Goal: Navigation & Orientation: Find specific page/section

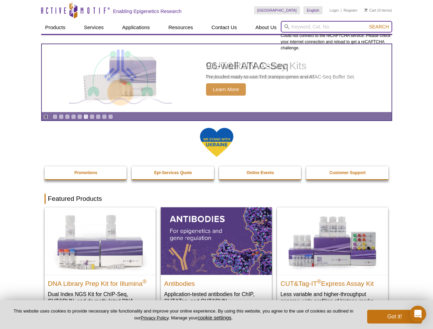
click at [337, 27] on input "search" at bounding box center [337, 27] width 112 height 12
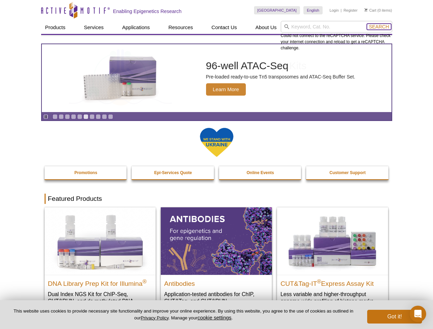
click at [379, 27] on span "Search" at bounding box center [379, 26] width 20 height 5
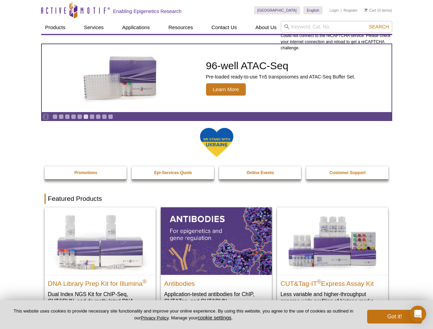
click at [46, 117] on icon "Pause" at bounding box center [46, 117] width 4 height 4
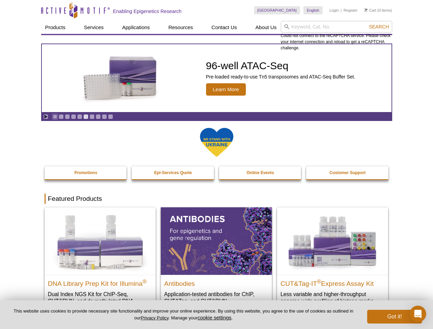
click at [55, 117] on link "Go to slide 1" at bounding box center [54, 116] width 5 height 5
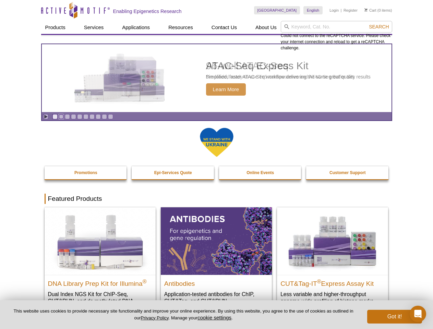
click at [61, 117] on link "Go to slide 2" at bounding box center [61, 116] width 5 height 5
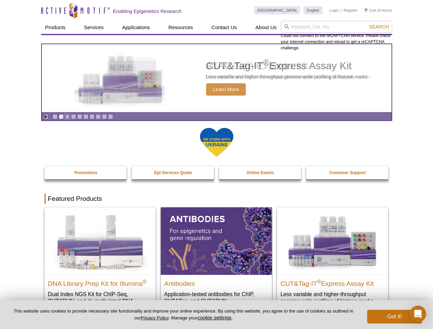
click at [67, 117] on link "Go to slide 3" at bounding box center [67, 116] width 5 height 5
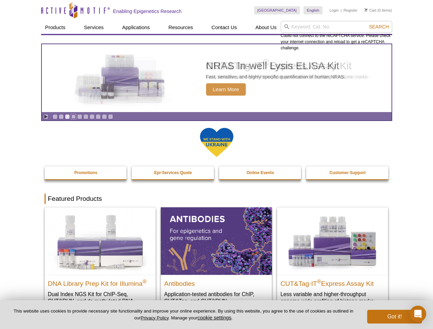
click at [73, 117] on link "Go to slide 4" at bounding box center [73, 116] width 5 height 5
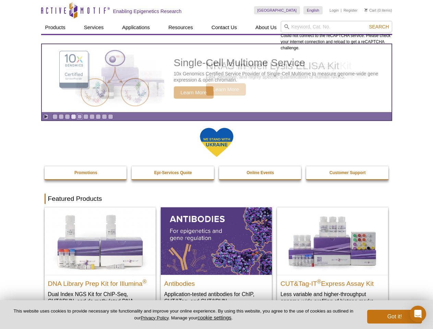
click at [80, 117] on link "Go to slide 5" at bounding box center [79, 116] width 5 height 5
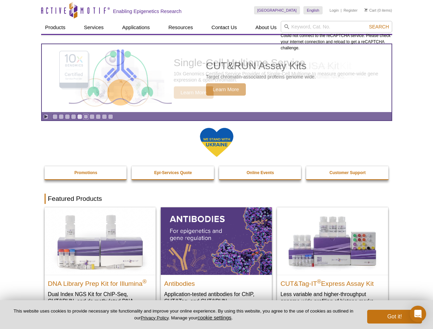
click at [86, 117] on link "Go to slide 6" at bounding box center [85, 116] width 5 height 5
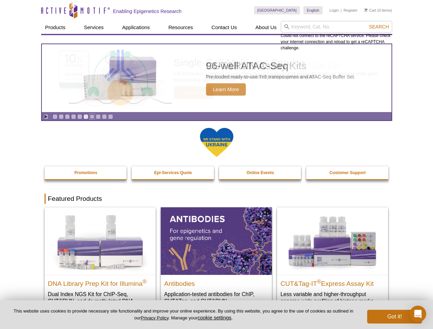
click at [92, 117] on link "Go to slide 7" at bounding box center [92, 116] width 5 height 5
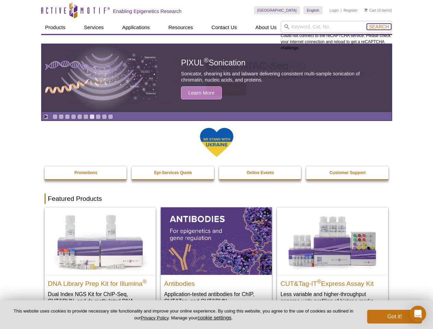
click at [379, 27] on span "Search" at bounding box center [379, 26] width 20 height 5
